Goal: Task Accomplishment & Management: Manage account settings

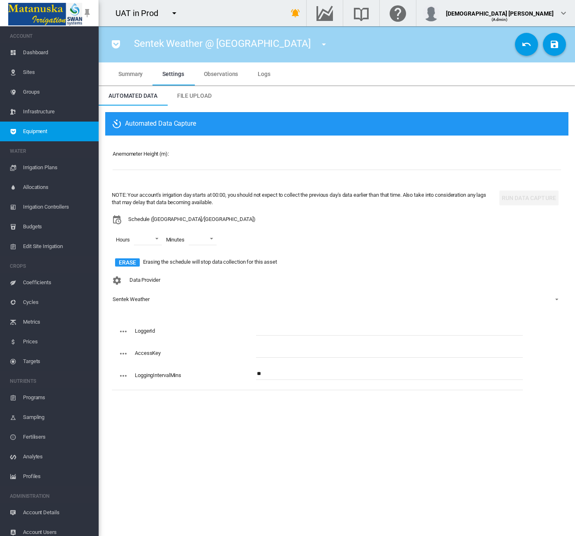
click at [175, 15] on md-icon "icon-menu-down" at bounding box center [174, 13] width 10 height 10
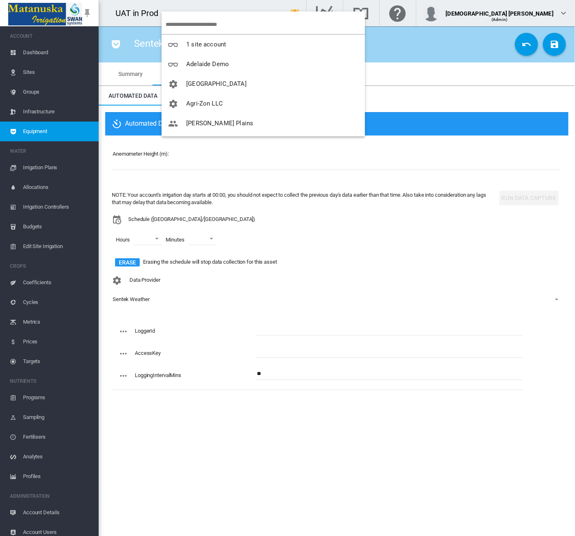
click at [243, 3] on md-backdrop at bounding box center [287, 268] width 575 height 536
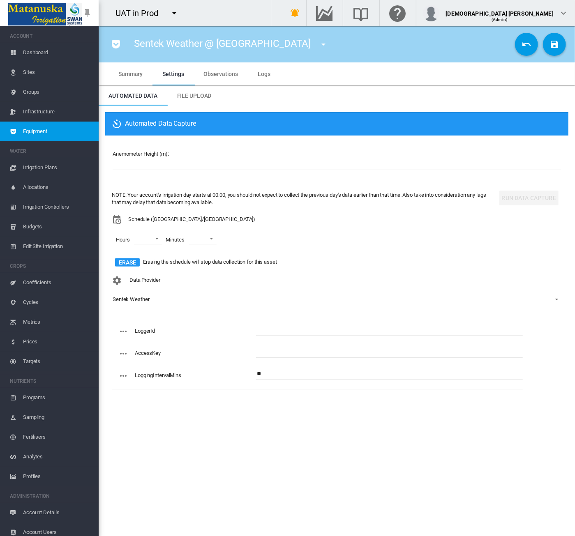
click at [23, 128] on link "Equipment" at bounding box center [49, 132] width 99 height 20
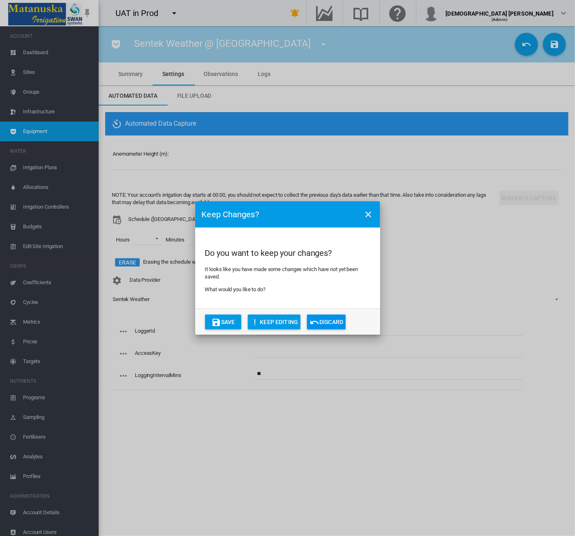
click at [325, 324] on button "Discard" at bounding box center [326, 322] width 39 height 15
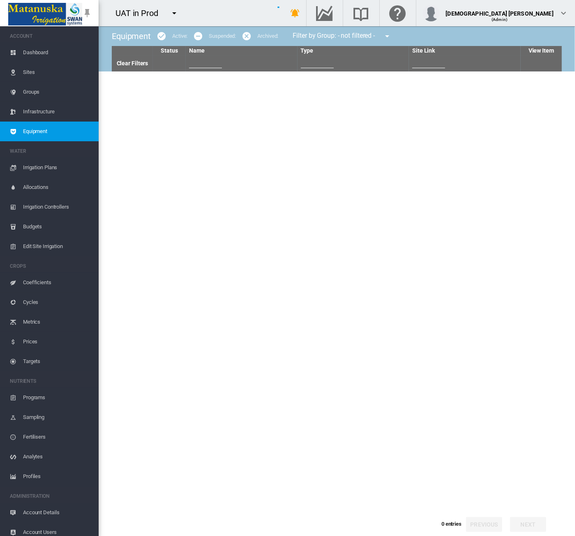
type input "***"
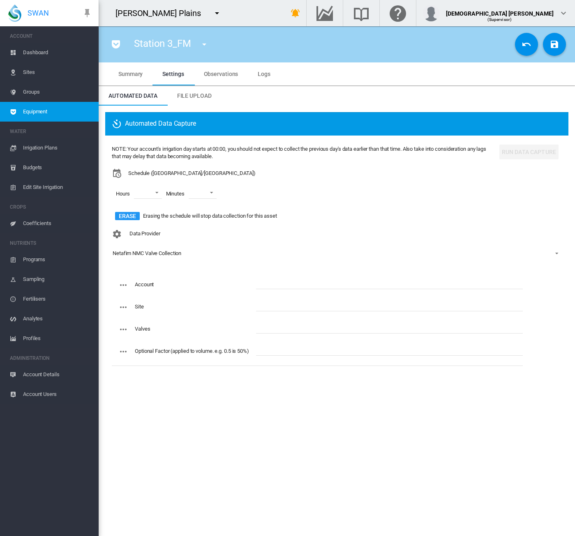
drag, startPoint x: 0, startPoint y: 0, endPoint x: 271, endPoint y: 325, distance: 422.9
click at [52, 108] on span "Equipment" at bounding box center [57, 112] width 69 height 20
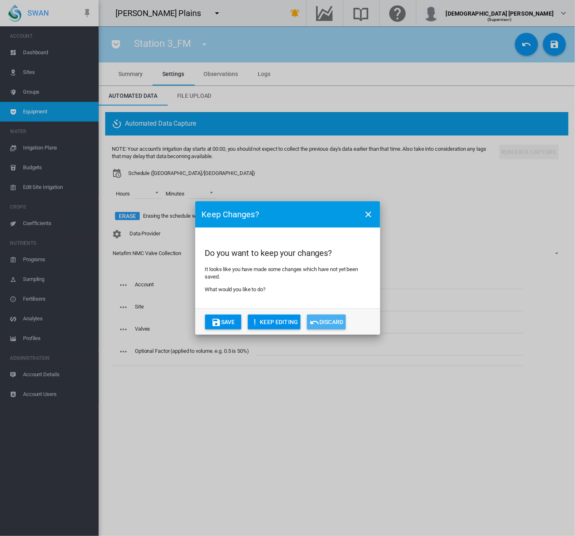
click at [319, 322] on md-icon "icon-undo" at bounding box center [314, 322] width 10 height 10
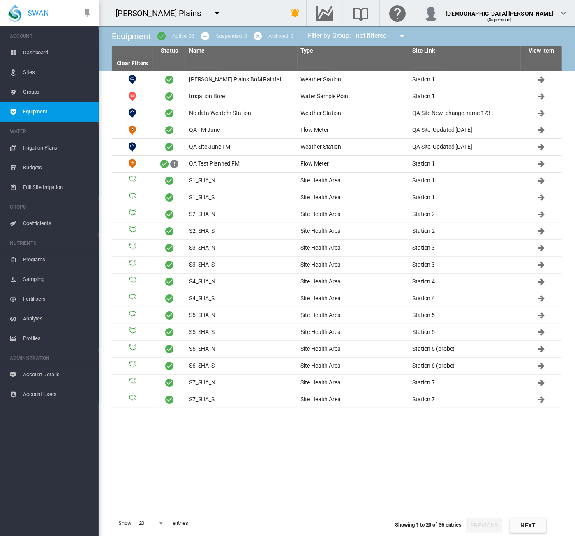
click at [212, 15] on md-icon "icon-menu-down" at bounding box center [217, 13] width 10 height 10
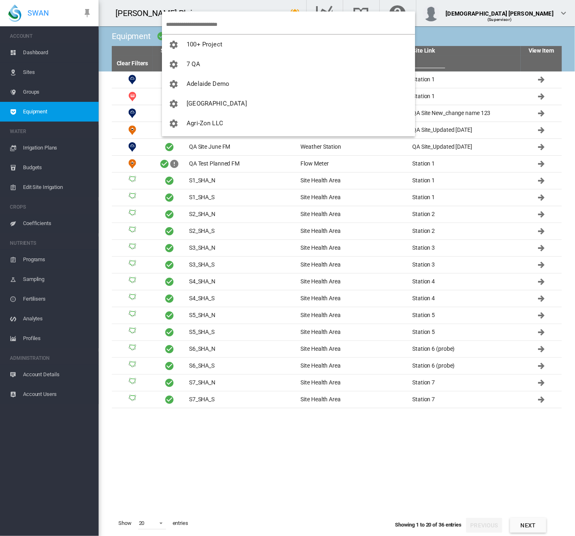
click at [179, 22] on input "search" at bounding box center [290, 24] width 249 height 19
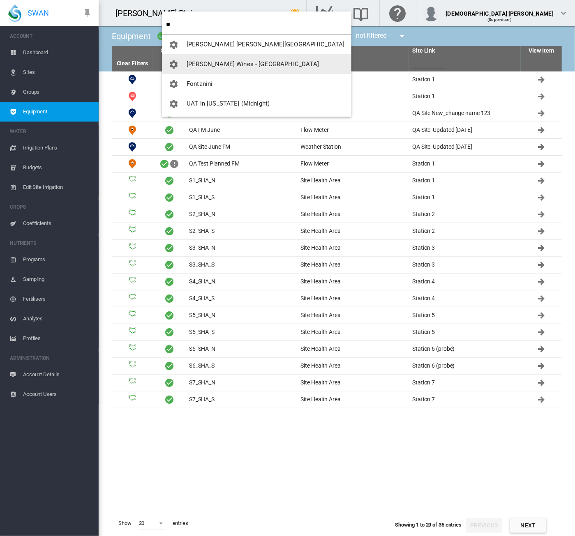
type input "**"
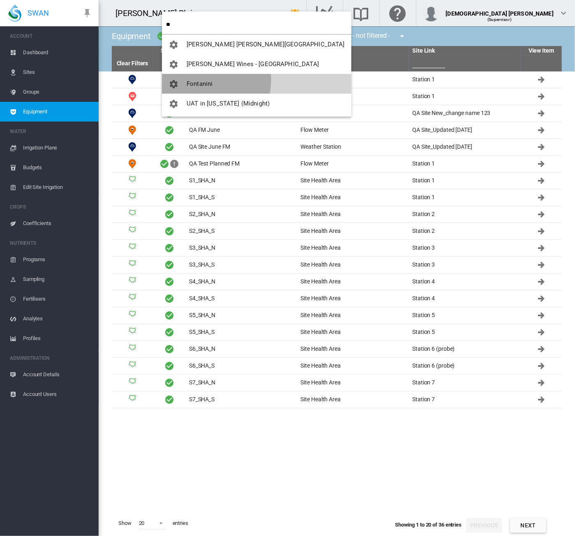
click at [200, 80] on span "Fontanini" at bounding box center [199, 83] width 26 height 7
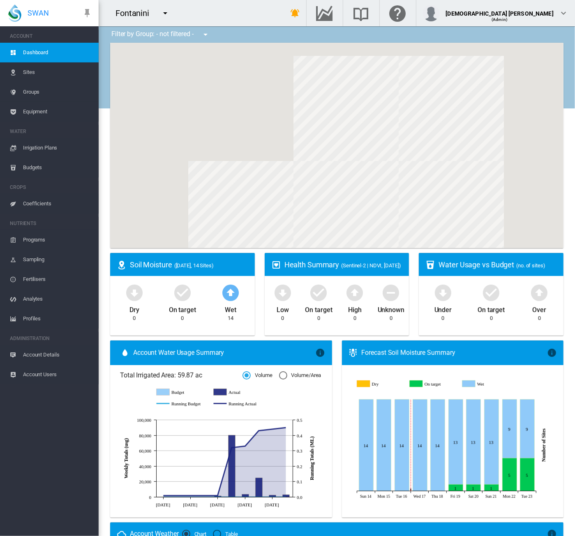
click at [56, 356] on span "Account Details" at bounding box center [57, 355] width 69 height 20
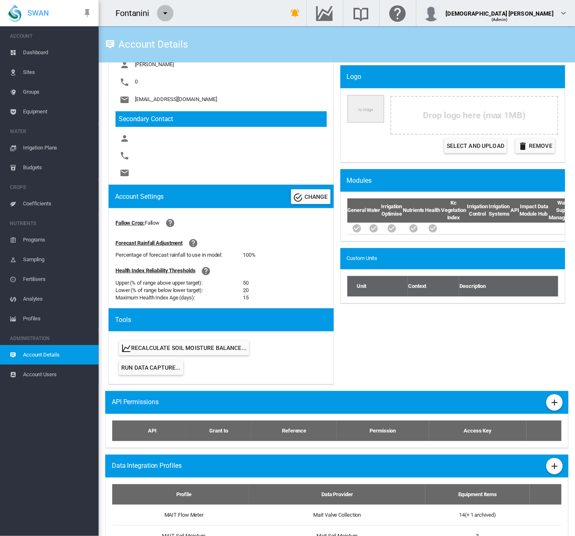
click at [166, 14] on md-icon "icon-menu-down" at bounding box center [165, 13] width 10 height 10
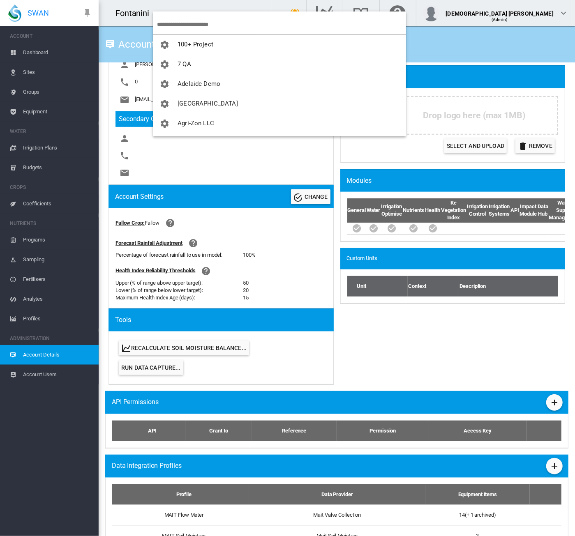
click at [175, 27] on input "search" at bounding box center [281, 24] width 249 height 19
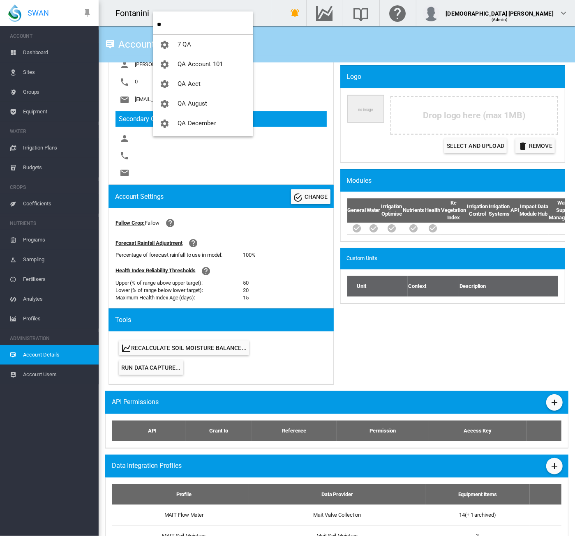
drag, startPoint x: 175, startPoint y: 27, endPoint x: 136, endPoint y: 27, distance: 39.0
click at [136, 27] on body "SWAN ACCOUNT Dashboard Sites Groups Equipment WATER Irrigation Plans" at bounding box center [287, 268] width 575 height 536
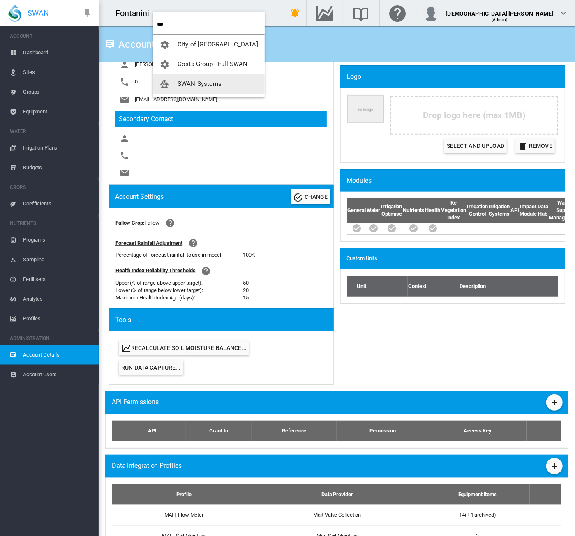
type input "***"
click at [188, 82] on span "SWAN Systems" at bounding box center [199, 83] width 44 height 7
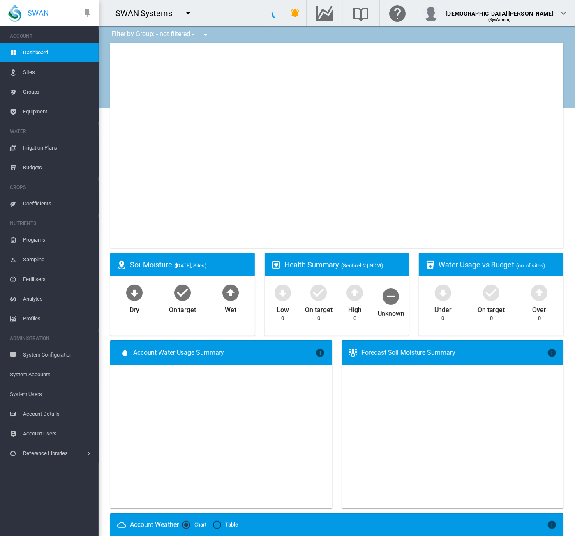
click at [40, 375] on span "System Accounts" at bounding box center [51, 375] width 82 height 20
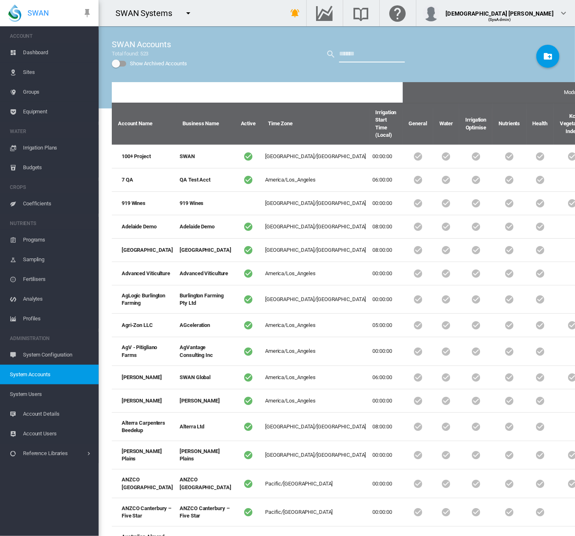
click at [356, 53] on input "text" at bounding box center [372, 54] width 66 height 16
type input "*"
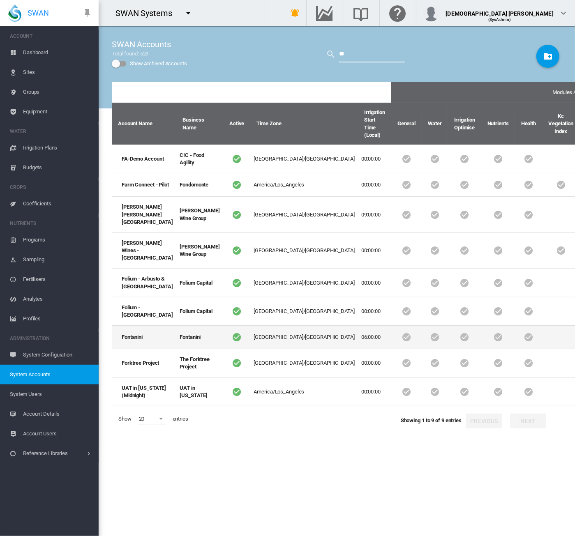
type input "**"
click at [358, 349] on td "06:00:00" at bounding box center [374, 336] width 33 height 23
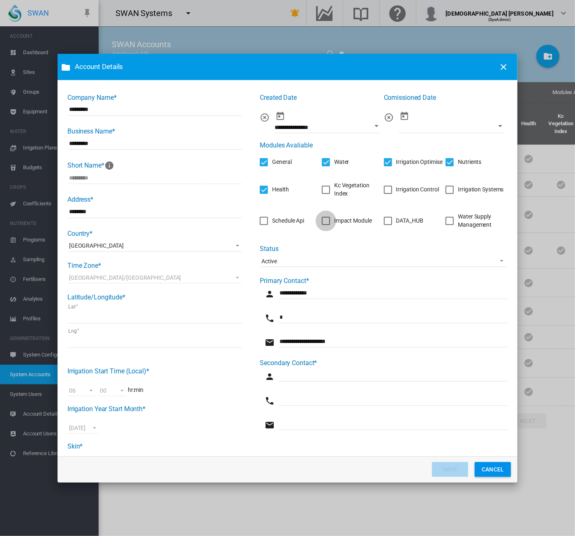
click at [324, 222] on div "Impact Module" at bounding box center [326, 221] width 8 height 8
click at [453, 471] on button "SAVE" at bounding box center [450, 469] width 36 height 15
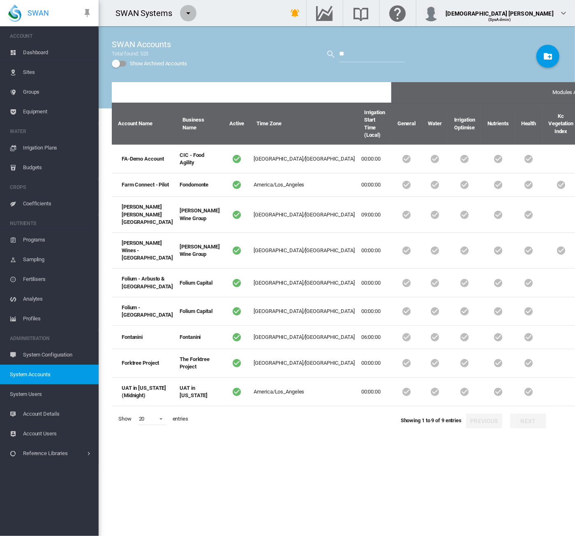
click at [193, 14] on button "button" at bounding box center [188, 13] width 16 height 16
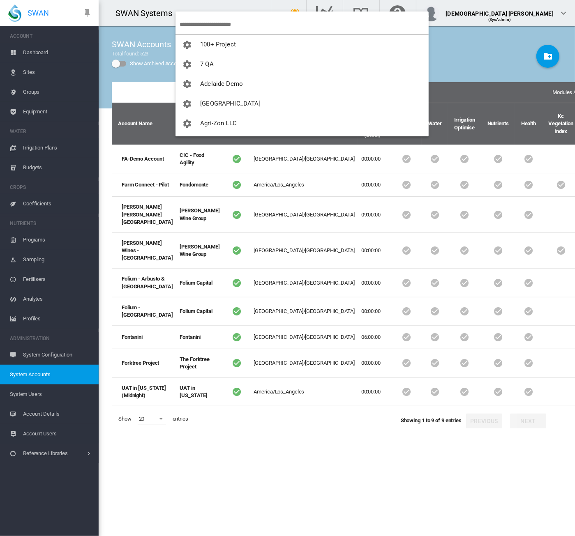
click at [223, 8] on md-backdrop at bounding box center [287, 268] width 575 height 536
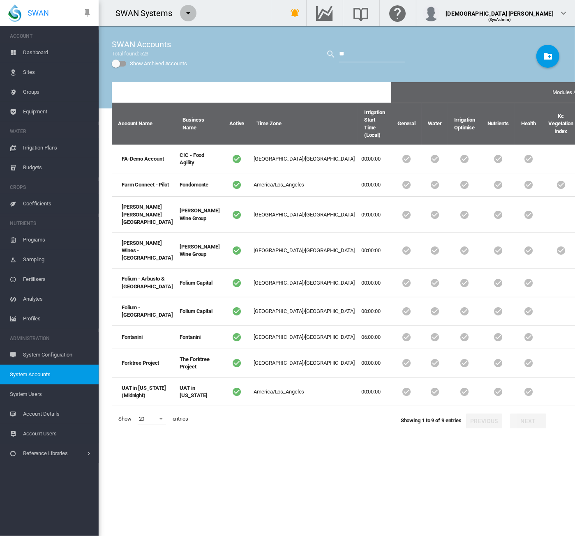
click at [188, 11] on md-icon "icon-menu-down" at bounding box center [188, 13] width 10 height 10
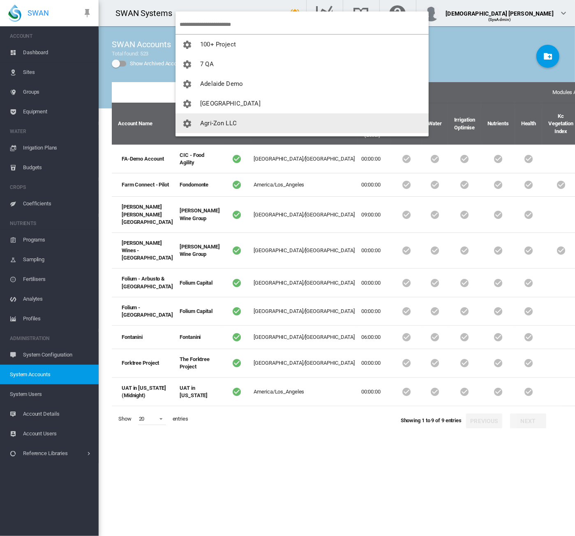
click at [251, 125] on button "Agri-Zon LLC" at bounding box center [301, 123] width 253 height 20
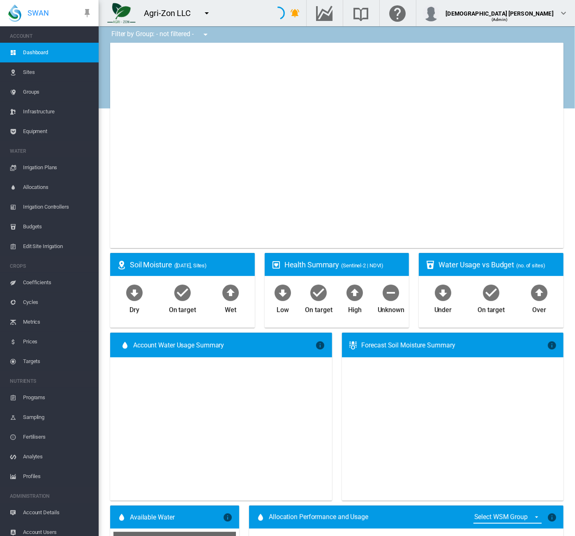
type input "**********"
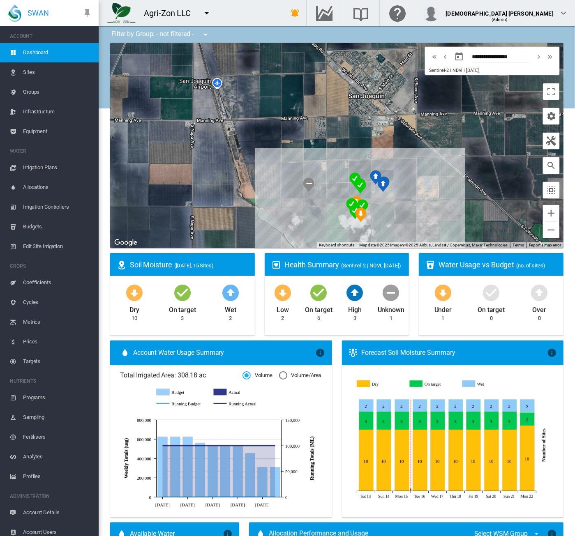
click at [207, 18] on button "button" at bounding box center [206, 13] width 16 height 16
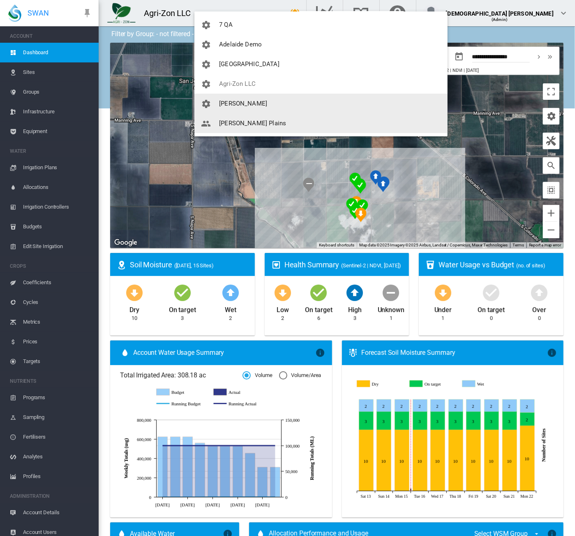
scroll to position [82, 0]
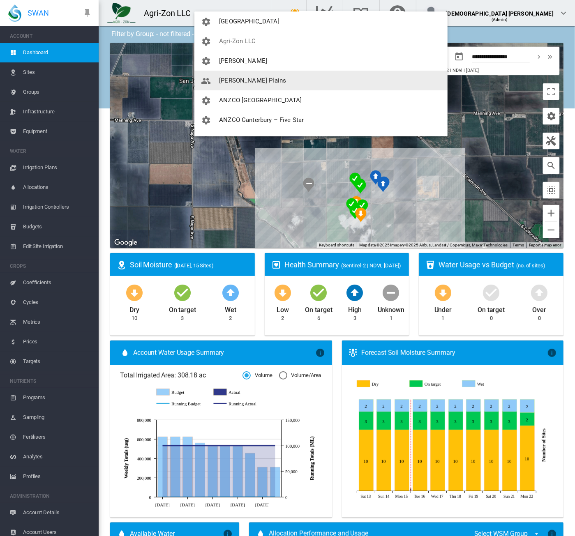
click at [233, 80] on span "[PERSON_NAME] Plains" at bounding box center [252, 80] width 67 height 7
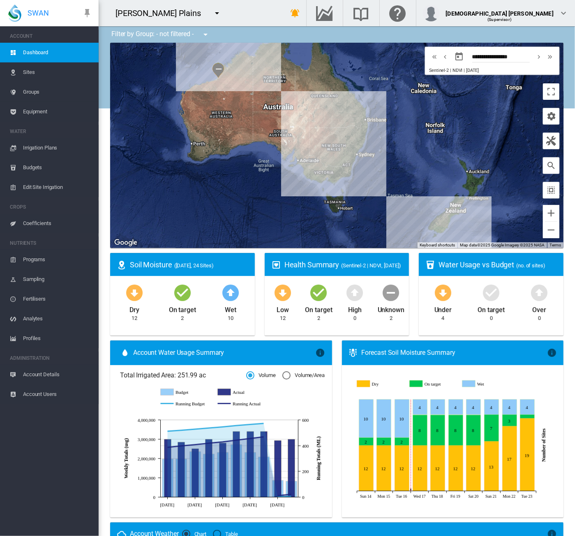
click at [212, 10] on md-icon "icon-menu-down" at bounding box center [217, 13] width 10 height 10
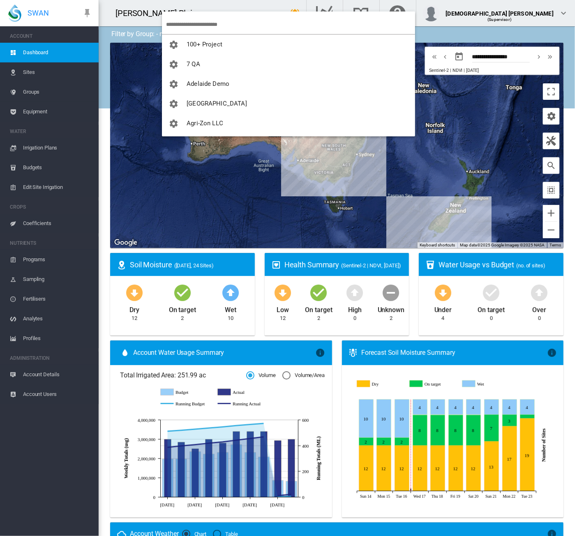
click at [190, 24] on input "search" at bounding box center [290, 24] width 249 height 19
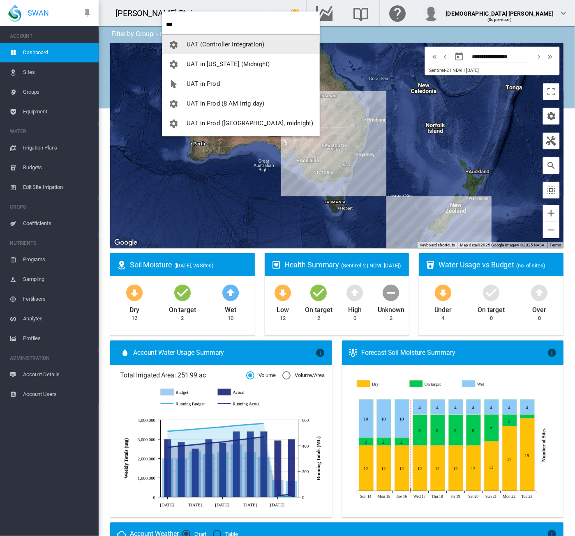
click at [222, 30] on input "***" at bounding box center [243, 24] width 154 height 19
click at [221, 30] on input "***" at bounding box center [243, 24] width 154 height 19
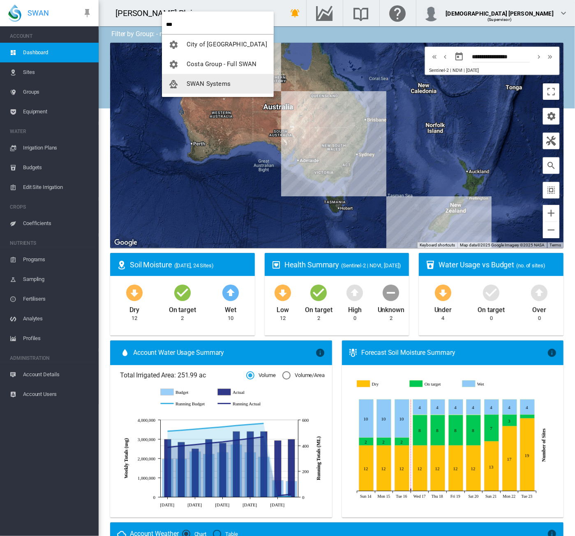
type input "***"
click at [209, 86] on span "SWAN Systems" at bounding box center [208, 83] width 44 height 7
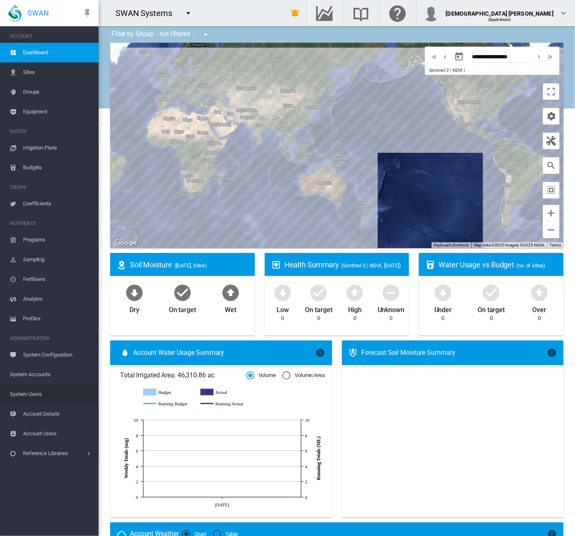
click at [38, 393] on span "System Users" at bounding box center [51, 394] width 82 height 20
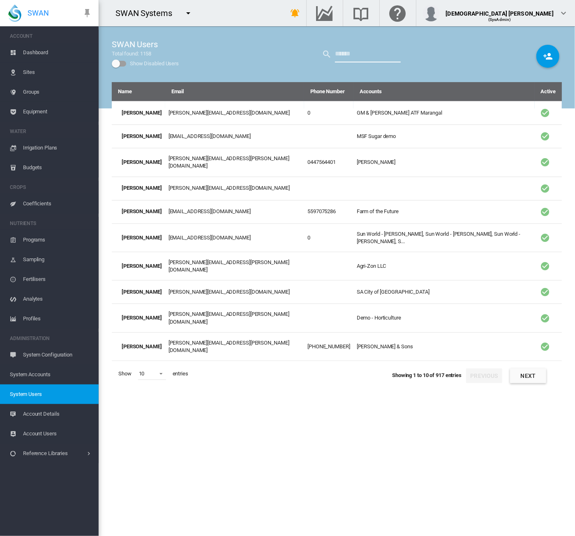
click at [352, 54] on input "text" at bounding box center [368, 54] width 66 height 16
type input "****"
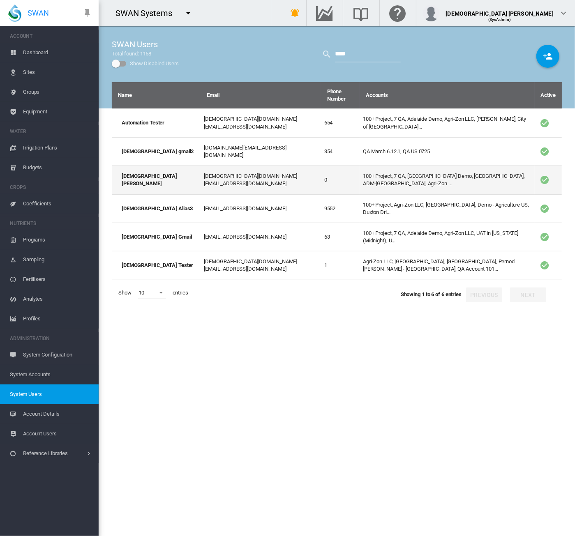
click at [321, 166] on td "0" at bounding box center [340, 180] width 39 height 28
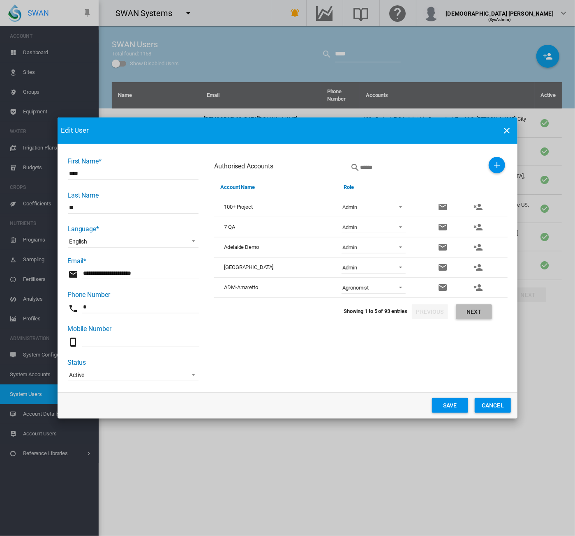
click at [470, 311] on button "Next" at bounding box center [473, 311] width 36 height 15
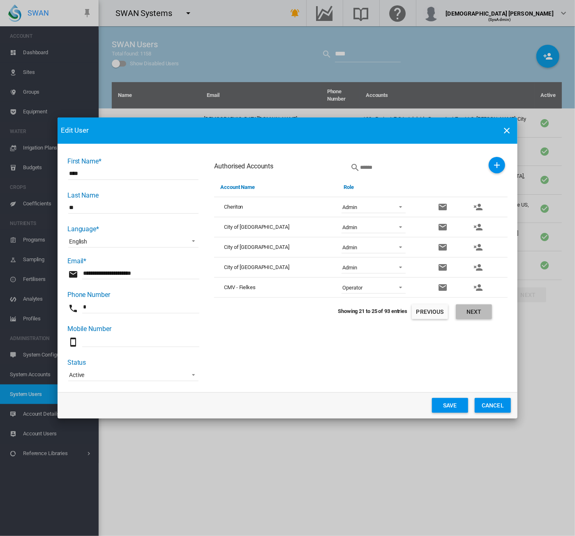
click at [470, 311] on button "Next" at bounding box center [473, 311] width 36 height 15
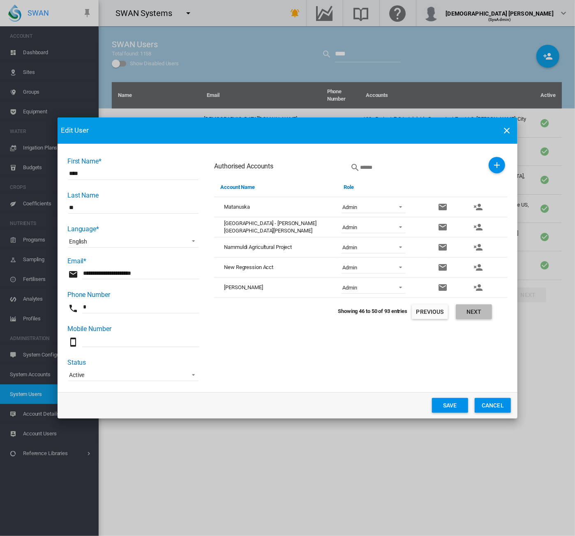
click at [470, 311] on button "Next" at bounding box center [473, 311] width 36 height 15
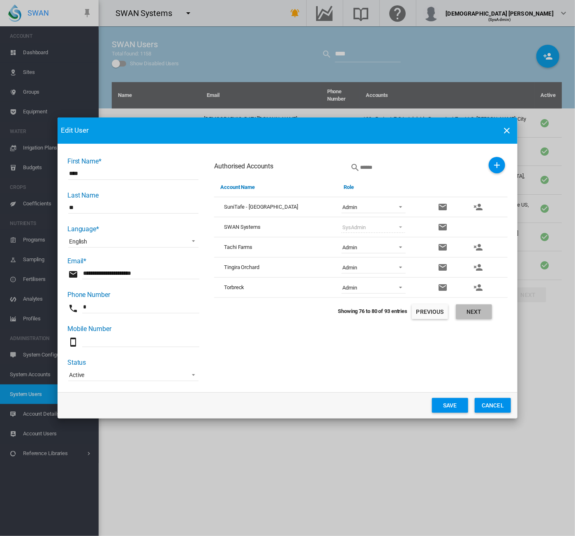
click at [470, 311] on button "Next" at bounding box center [473, 311] width 36 height 15
click at [388, 226] on span "Operator" at bounding box center [366, 227] width 49 height 7
click at [350, 163] on md-option "Admin" at bounding box center [374, 168] width 77 height 20
click at [442, 406] on button "Save" at bounding box center [450, 405] width 36 height 15
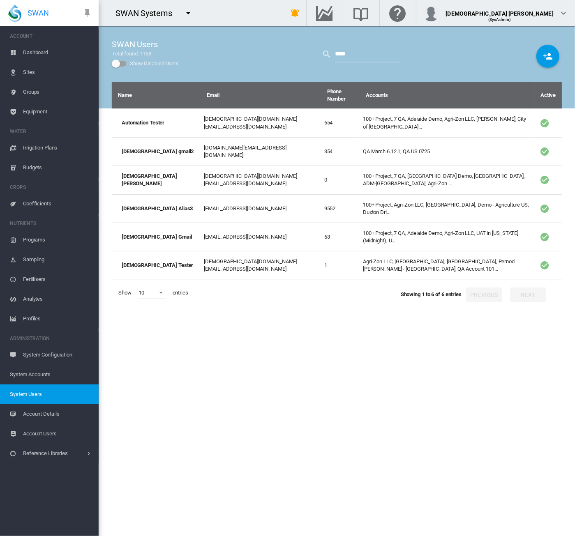
click at [265, 367] on div "Name Email Phone Number Accounts Active Automation Tester [DEMOGRAPHIC_DATA][DO…" at bounding box center [337, 309] width 450 height 454
click at [188, 12] on md-icon "icon-menu-down" at bounding box center [188, 13] width 10 height 10
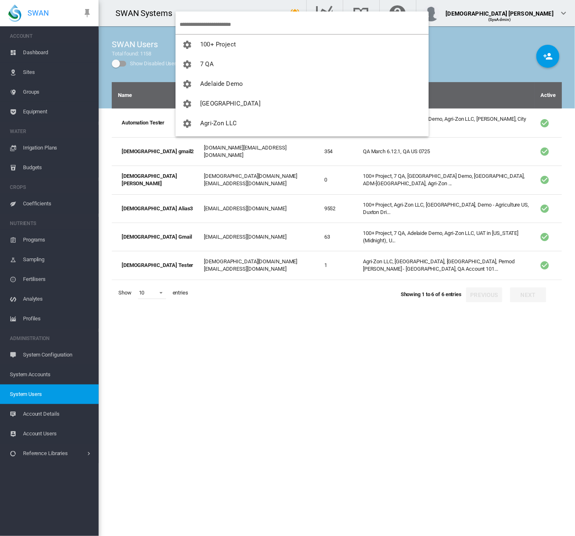
click at [197, 23] on input "search" at bounding box center [303, 24] width 249 height 19
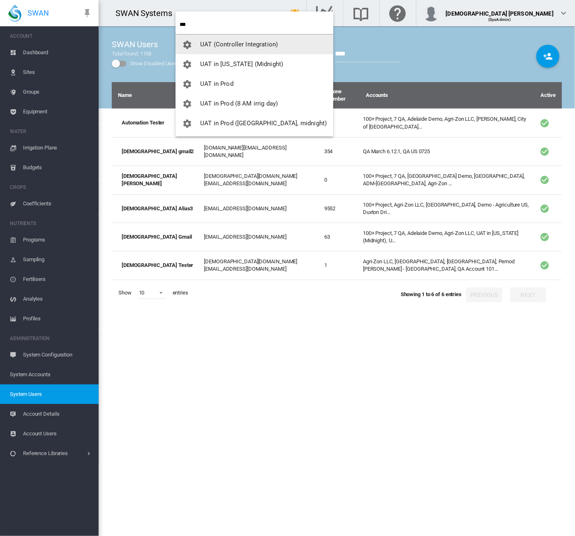
type input "***"
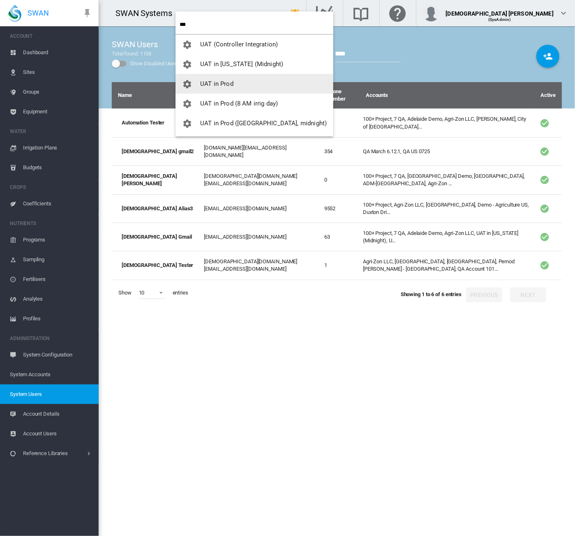
click at [208, 79] on button "UAT in Prod" at bounding box center [254, 84] width 158 height 20
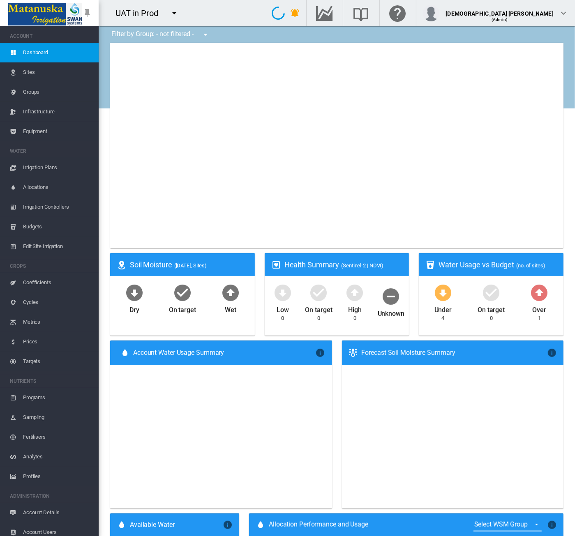
type input "**********"
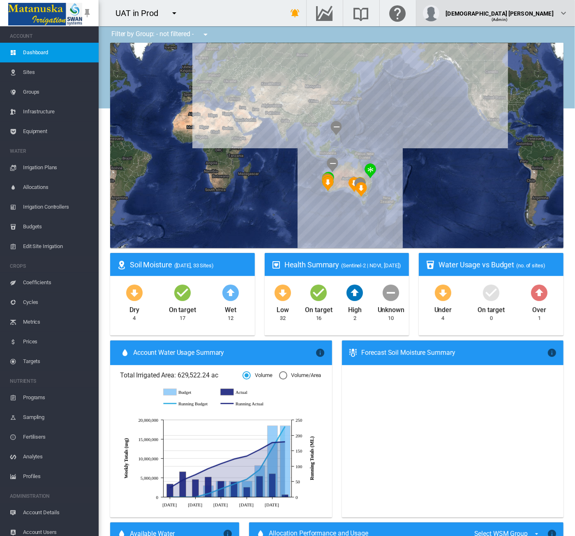
click at [546, 14] on div "(Admin)" at bounding box center [500, 16] width 108 height 8
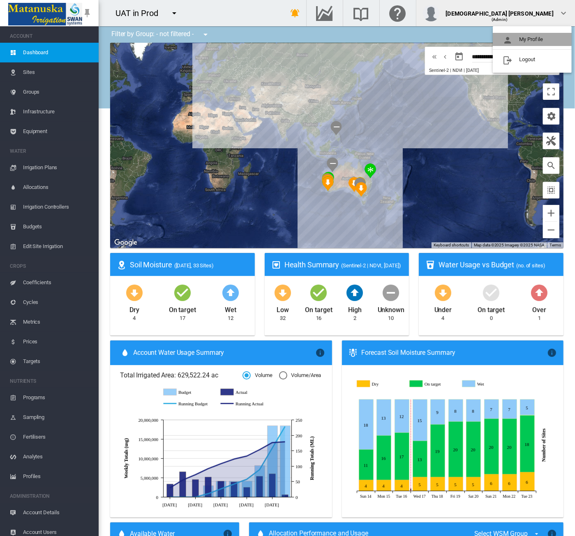
click at [527, 38] on button "My Profile" at bounding box center [531, 39] width 79 height 13
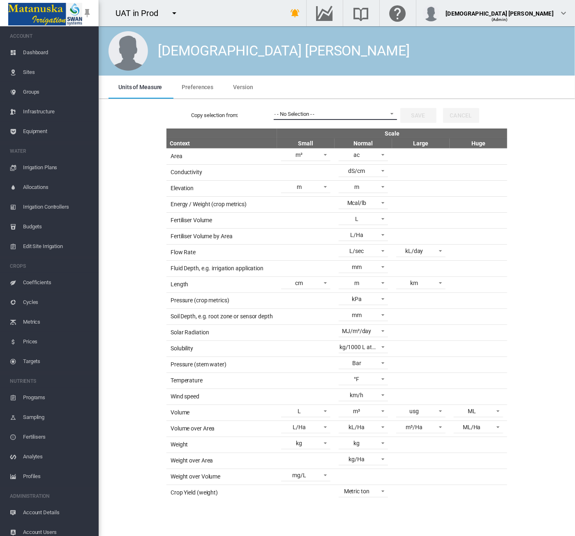
click at [304, 113] on div "- - No Selection - -" at bounding box center [294, 114] width 40 height 6
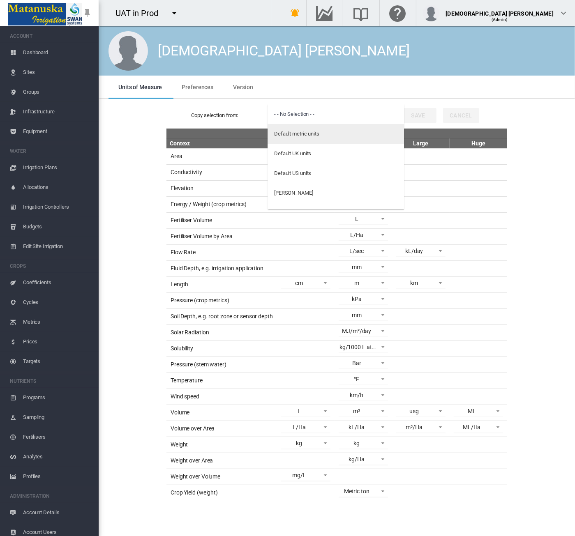
click at [301, 130] on div "Default metric units" at bounding box center [296, 133] width 45 height 7
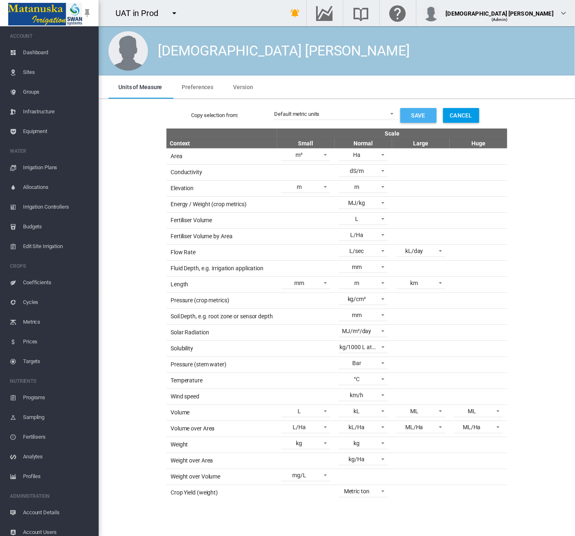
click at [409, 116] on button "Save" at bounding box center [418, 115] width 36 height 15
click at [28, 302] on span "Cycles" at bounding box center [57, 302] width 69 height 20
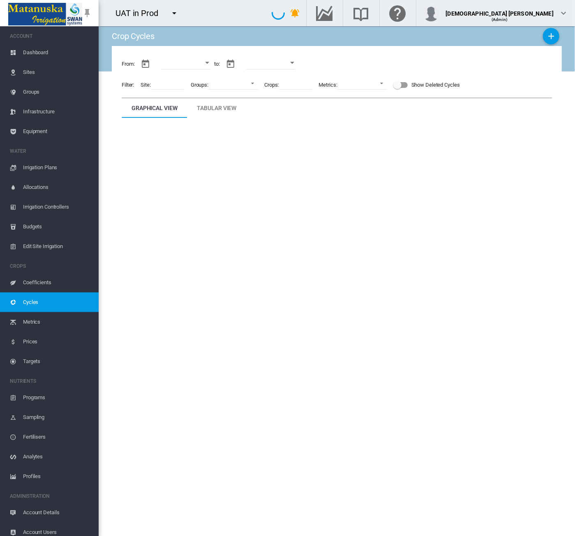
type input "**********"
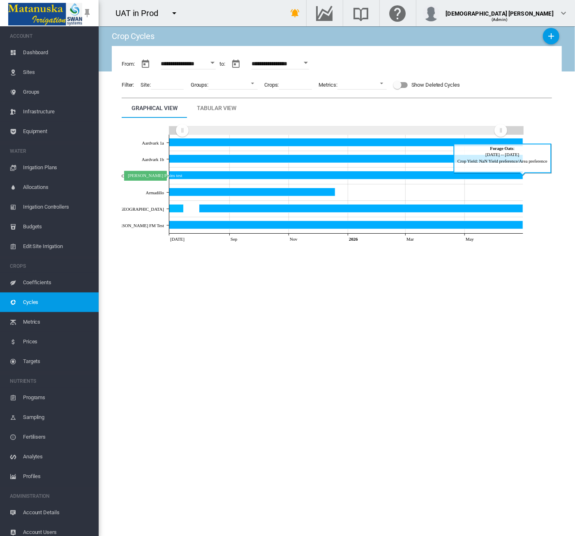
click at [198, 173] on icon "Anna Plains test Jun 30, 2026" at bounding box center [346, 175] width 354 height 8
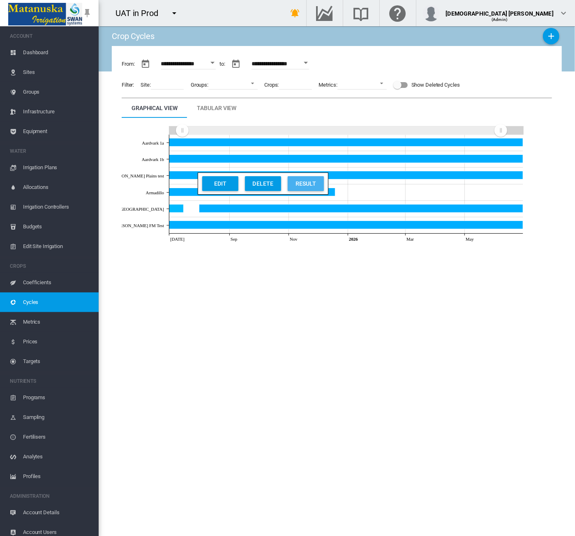
click at [294, 184] on div "Result" at bounding box center [305, 183] width 31 height 15
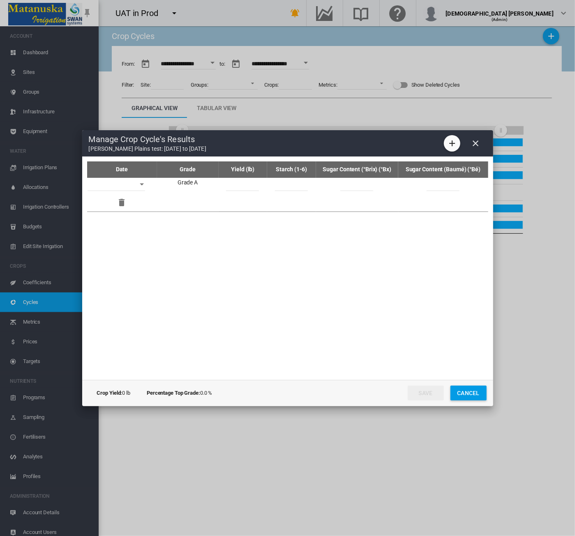
click at [140, 187] on button "Open calendar" at bounding box center [141, 184] width 15 height 15
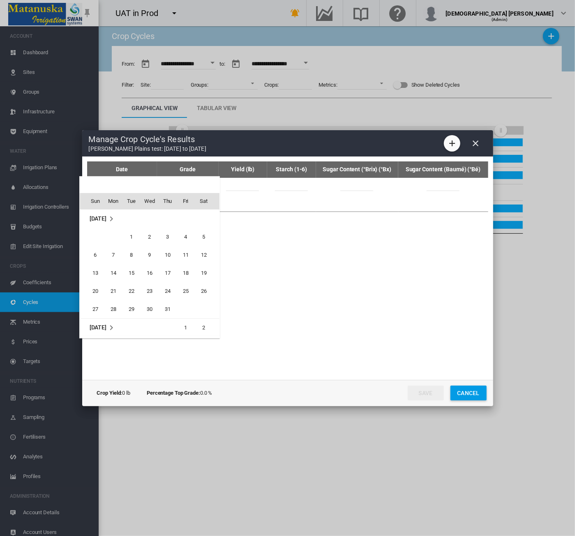
scroll to position [218, 0]
click at [472, 141] on div at bounding box center [287, 268] width 575 height 536
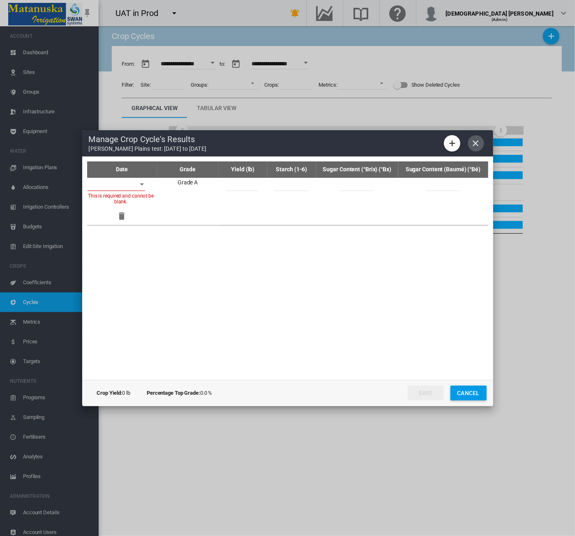
click at [472, 141] on md-icon "icon-close" at bounding box center [476, 143] width 10 height 10
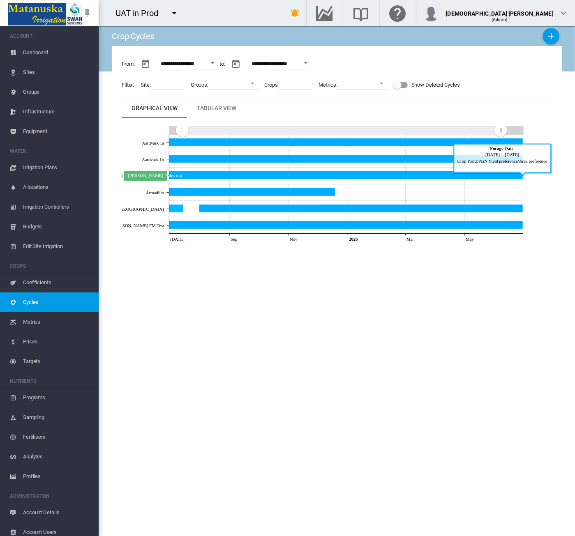
click at [203, 178] on icon "Anna Plains test Jun 30, 2026" at bounding box center [346, 175] width 354 height 8
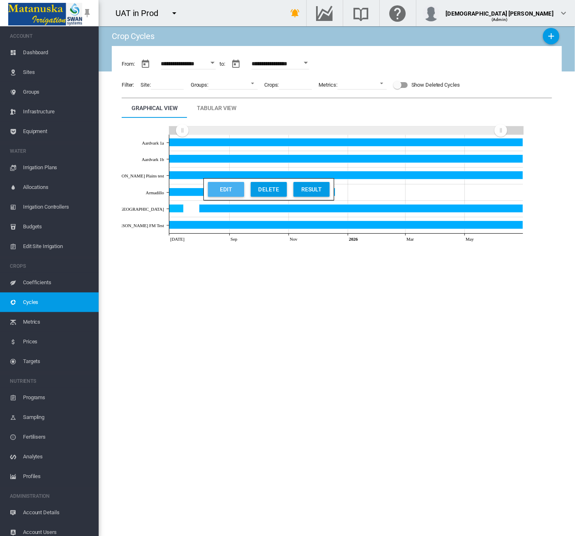
click at [221, 190] on button "Edit" at bounding box center [226, 189] width 36 height 15
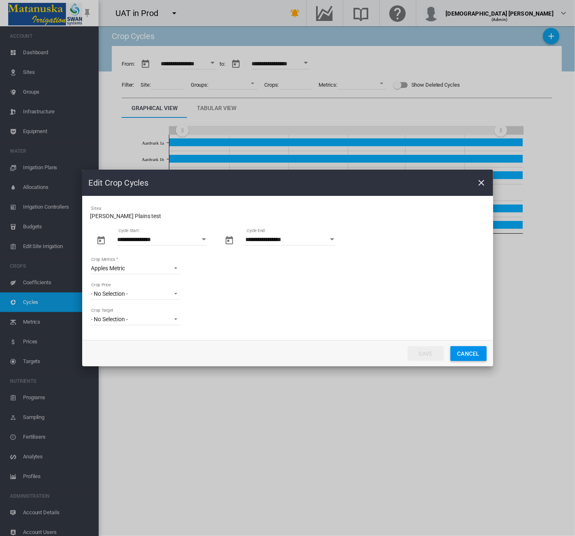
click at [482, 184] on md-icon "icon-close" at bounding box center [481, 183] width 10 height 10
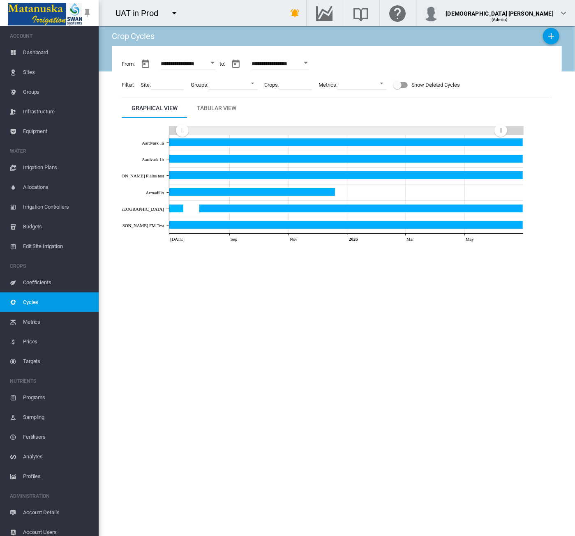
click at [37, 325] on span "Metrics" at bounding box center [57, 322] width 69 height 20
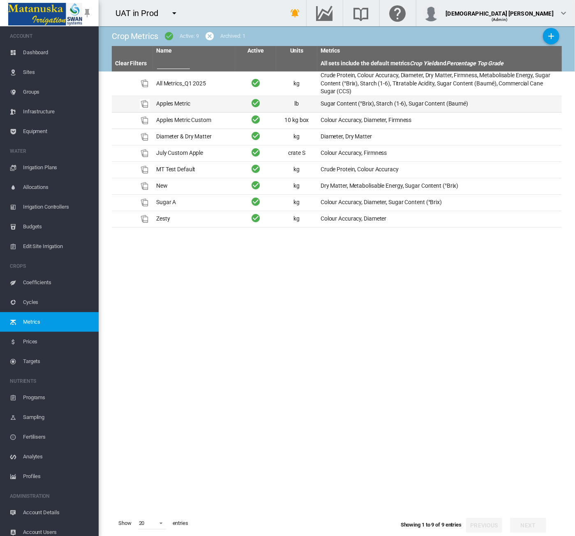
click at [204, 103] on td "Apples Metric" at bounding box center [194, 104] width 82 height 16
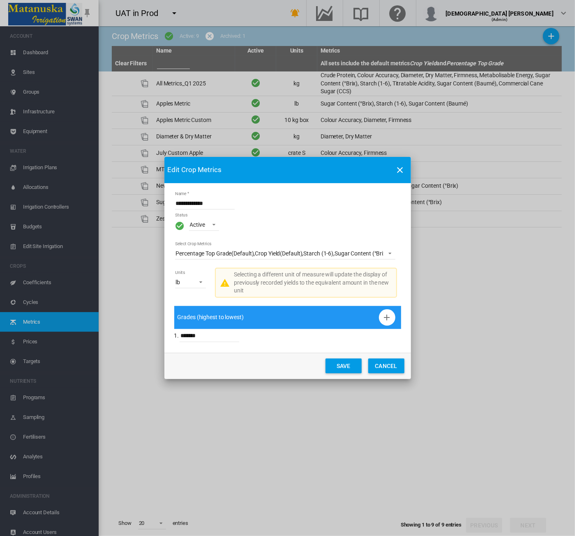
click at [188, 285] on span "lb" at bounding box center [184, 282] width 16 height 8
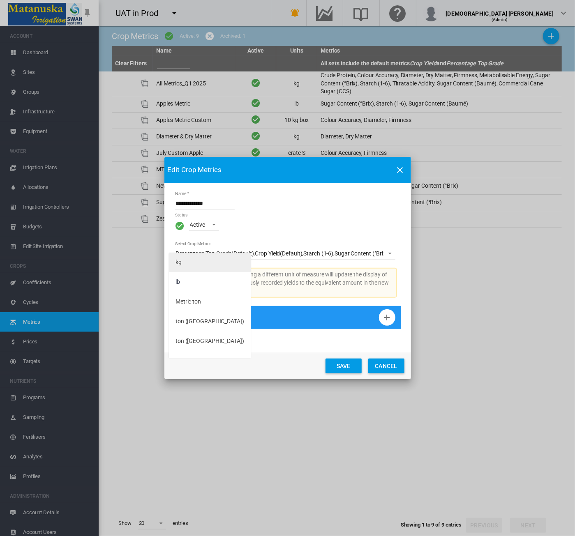
click at [174, 260] on md-option "kg" at bounding box center [210, 263] width 82 height 20
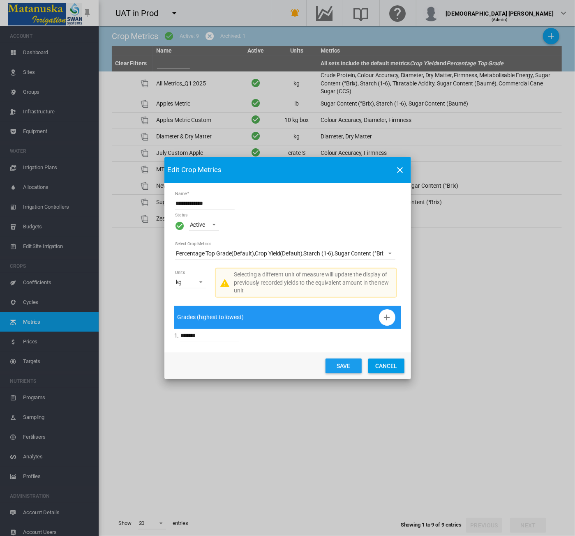
click at [354, 365] on button "Save" at bounding box center [343, 366] width 36 height 15
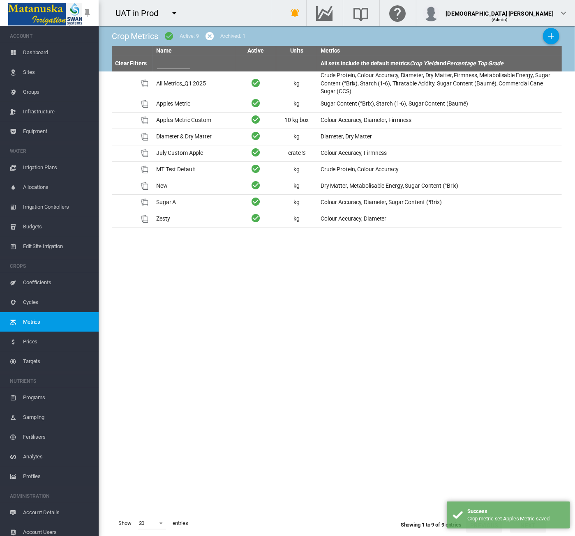
click at [56, 303] on span "Cycles" at bounding box center [57, 302] width 69 height 20
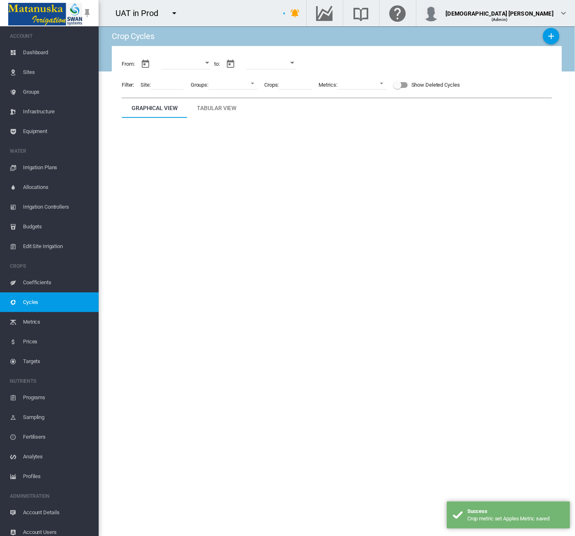
type input "**********"
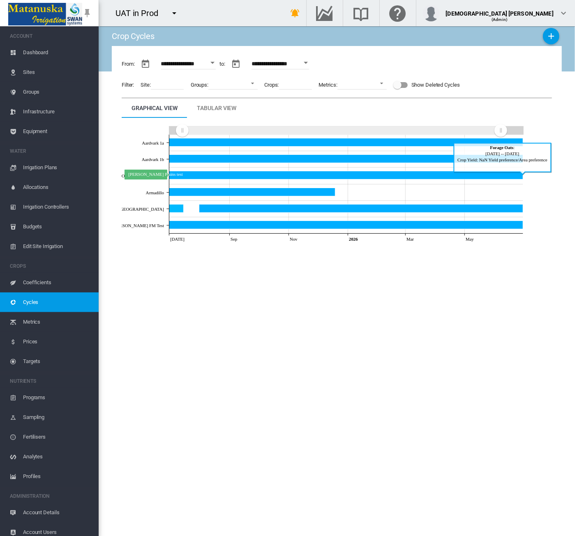
click at [189, 175] on icon "Anna Plains test Jun 30, 2026" at bounding box center [346, 175] width 354 height 8
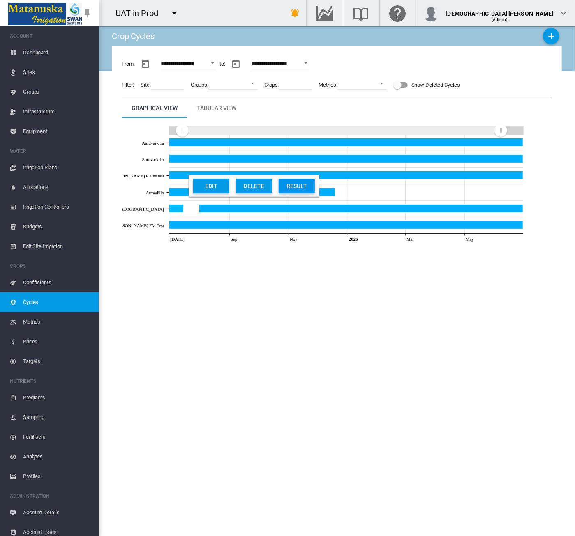
click at [295, 187] on div "Result" at bounding box center [296, 186] width 31 height 15
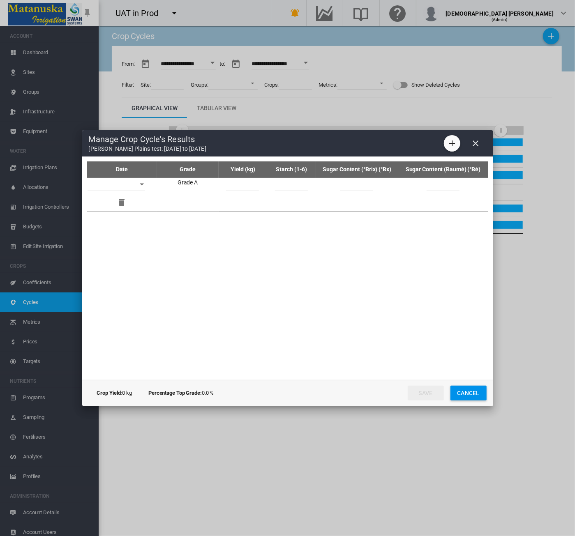
click at [142, 184] on div "Open calendar" at bounding box center [142, 185] width 4 height 2
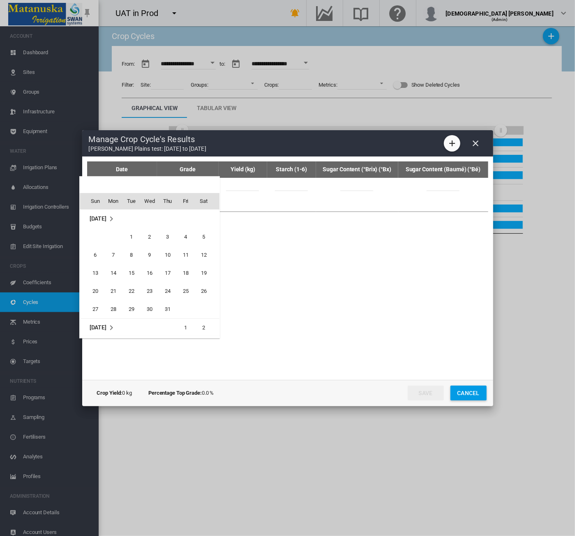
scroll to position [218, 0]
click at [99, 271] on span "14" at bounding box center [95, 273] width 16 height 16
type input "**********"
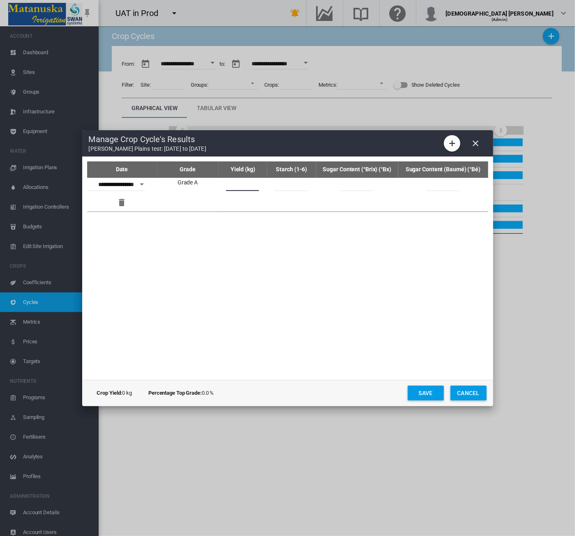
click at [247, 184] on input "Date Grade ..." at bounding box center [242, 185] width 33 height 12
type input "***"
click at [422, 394] on button "Save" at bounding box center [425, 393] width 36 height 15
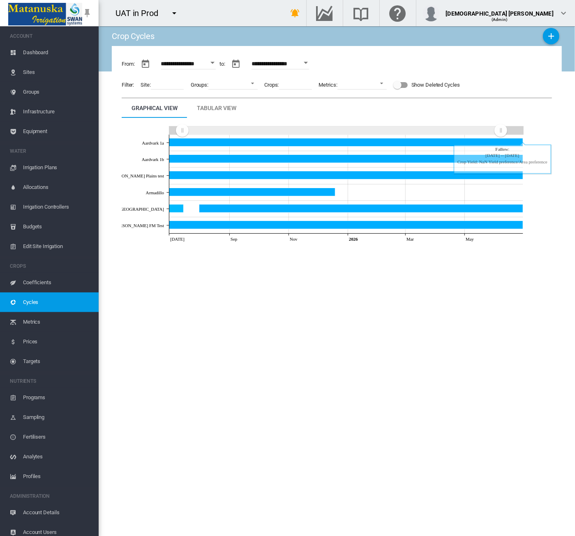
click at [218, 113] on div "Tabular View" at bounding box center [216, 108] width 39 height 10
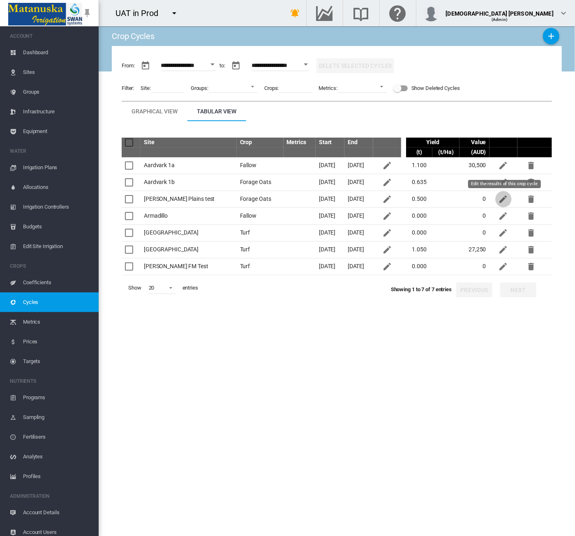
click at [501, 198] on md-icon "icon-pencil" at bounding box center [503, 199] width 10 height 10
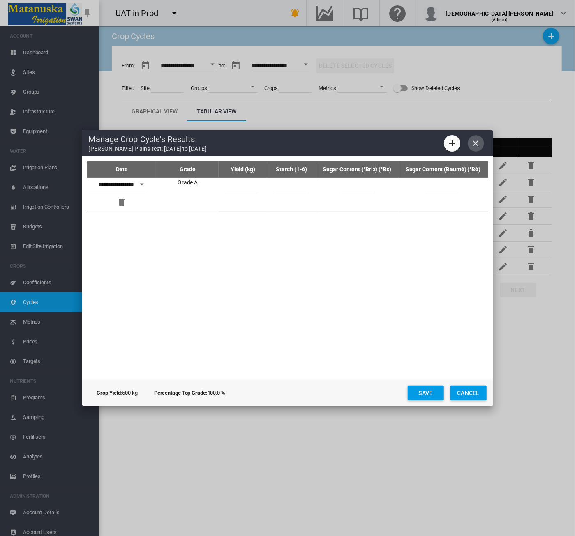
click at [474, 140] on md-icon "icon-close" at bounding box center [476, 143] width 10 height 10
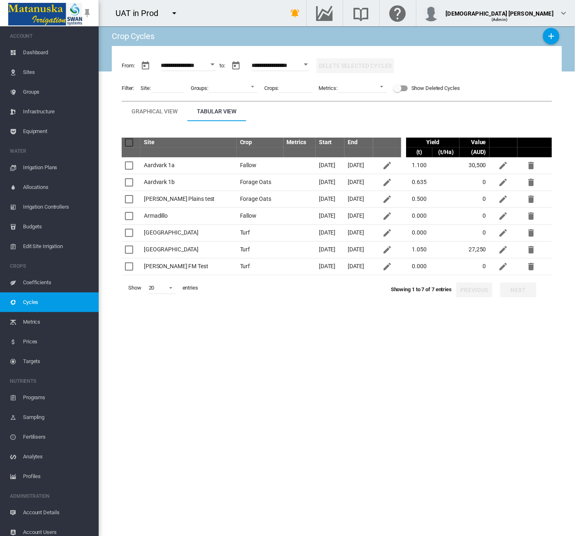
click at [30, 75] on span "Sites" at bounding box center [57, 72] width 69 height 20
